Goal: Transaction & Acquisition: Purchase product/service

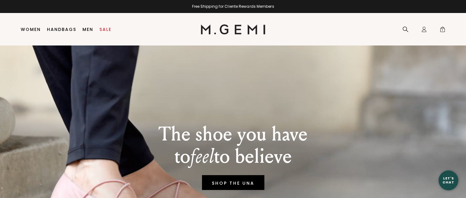
click at [111, 32] on li "Sale" at bounding box center [105, 29] width 18 height 32
click at [105, 29] on link "Sale" at bounding box center [105, 29] width 12 height 5
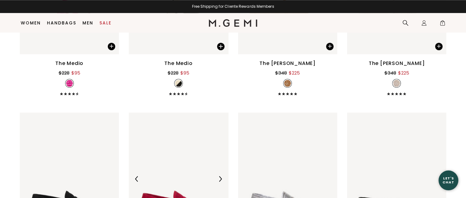
scroll to position [852, 0]
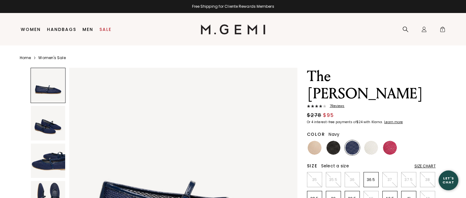
click at [350, 141] on img at bounding box center [352, 148] width 14 height 14
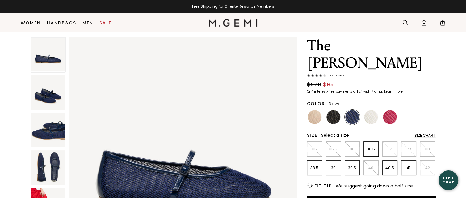
scroll to position [48, 0]
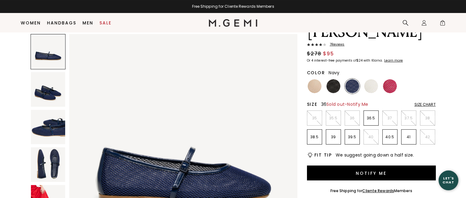
click at [352, 116] on p "36" at bounding box center [352, 118] width 15 height 5
click at [357, 101] on span "Notify Me" at bounding box center [357, 104] width 21 height 6
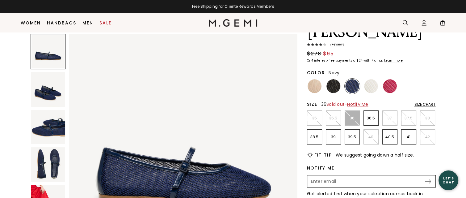
click at [323, 176] on input "Enter your email address to be notified when your selection is back in stock" at bounding box center [366, 181] width 116 height 11
type input "rockybeaches44@gmail.com"
click at [427, 179] on img at bounding box center [428, 181] width 6 height 4
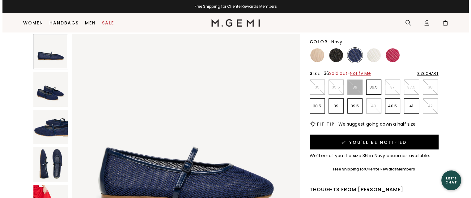
scroll to position [0, 0]
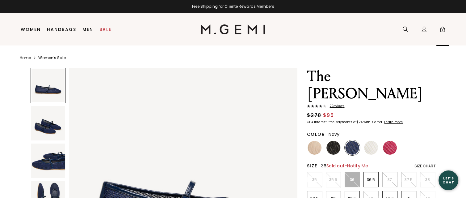
click at [444, 29] on span "1" at bounding box center [443, 30] width 6 height 6
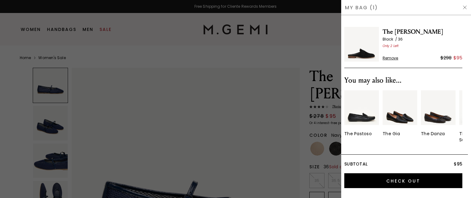
scroll to position [9, 0]
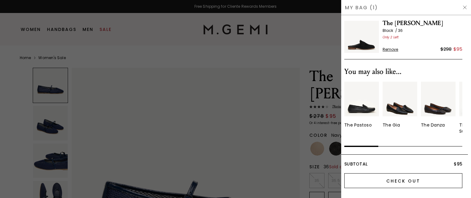
click at [414, 183] on input "Check Out" at bounding box center [403, 180] width 118 height 15
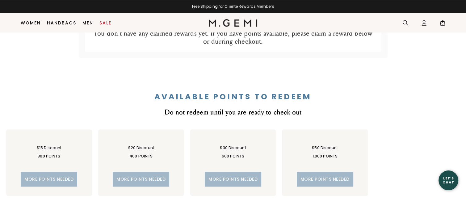
scroll to position [357, 0]
